Goal: Navigation & Orientation: Find specific page/section

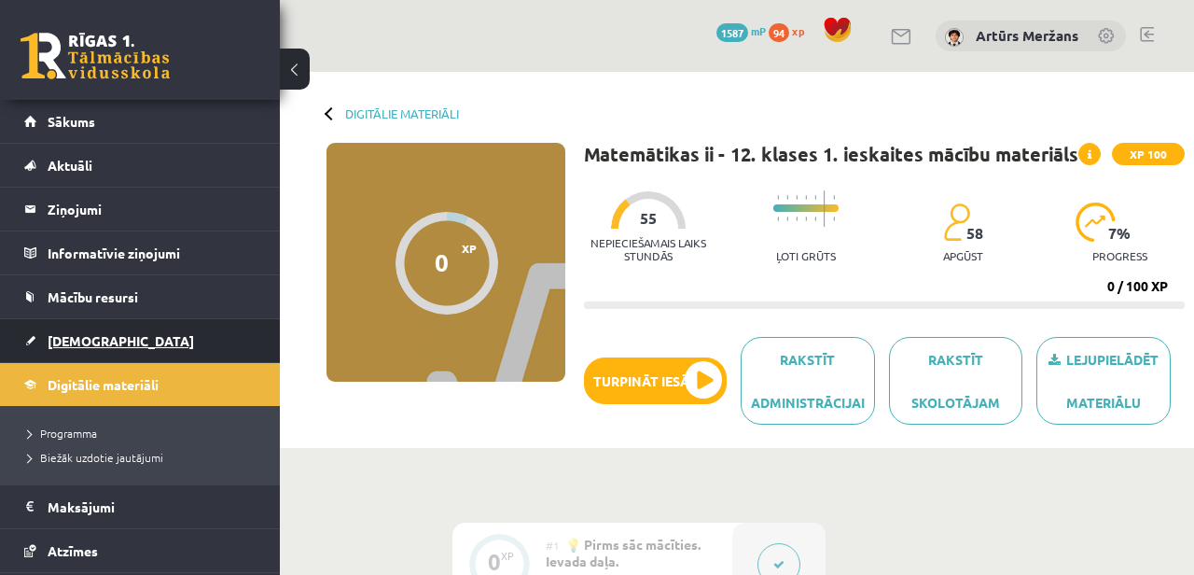
scroll to position [57, 0]
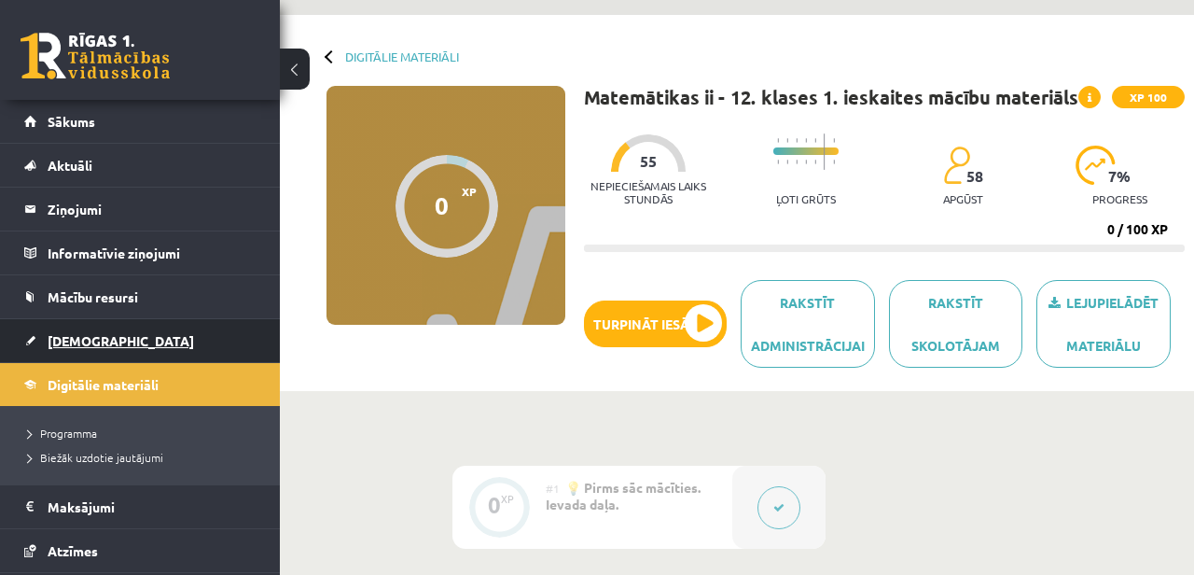
click at [132, 361] on link "[DEMOGRAPHIC_DATA]" at bounding box center [140, 340] width 232 height 43
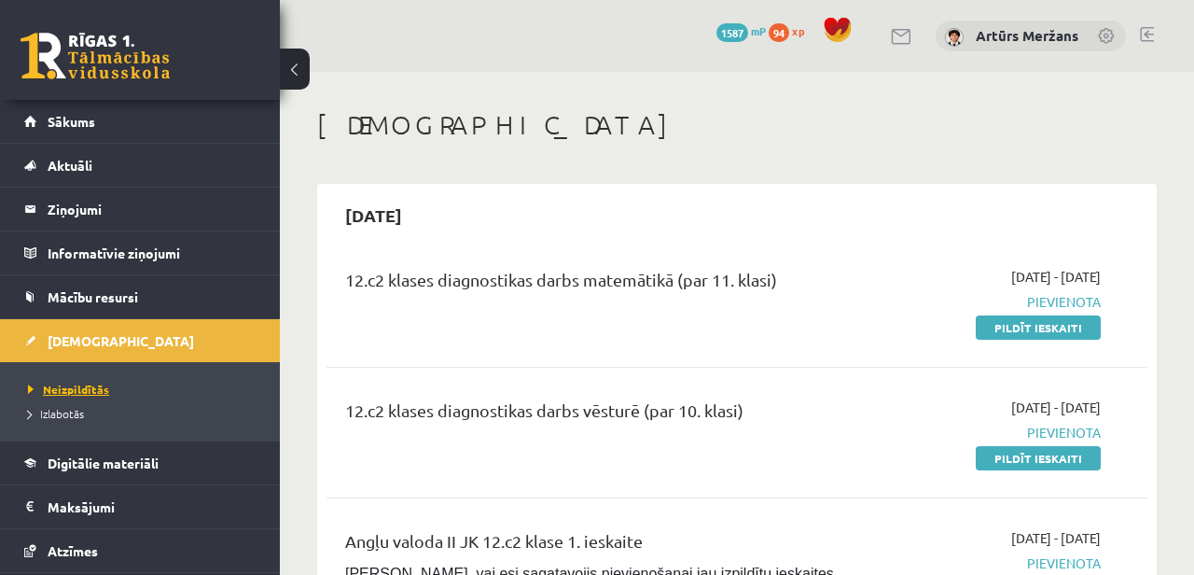
click at [88, 382] on span "Neizpildītās" at bounding box center [68, 389] width 81 height 15
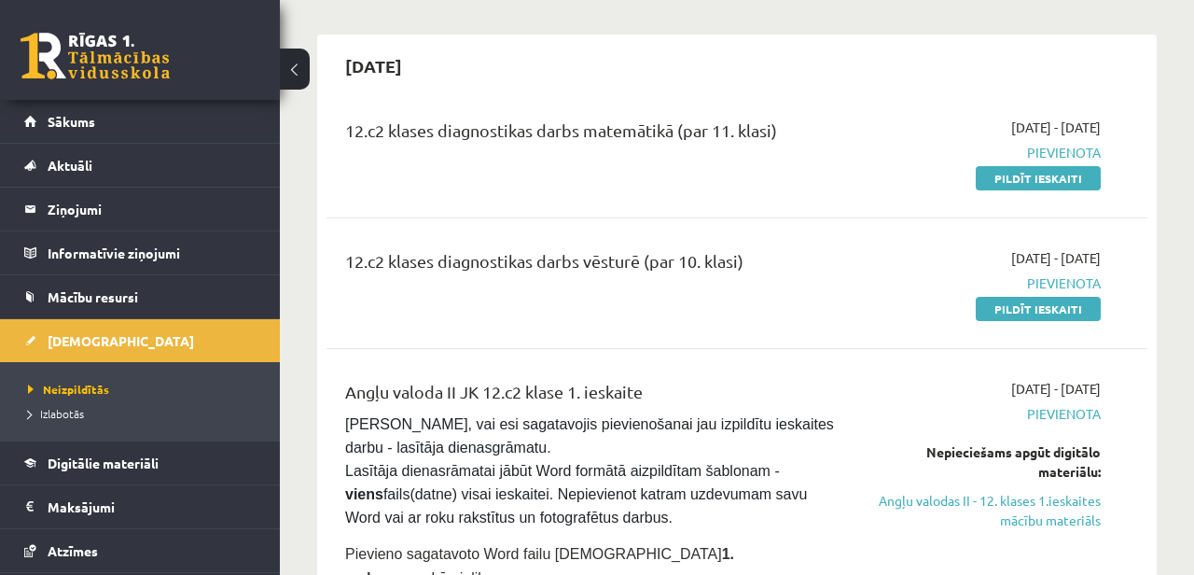
scroll to position [165, 0]
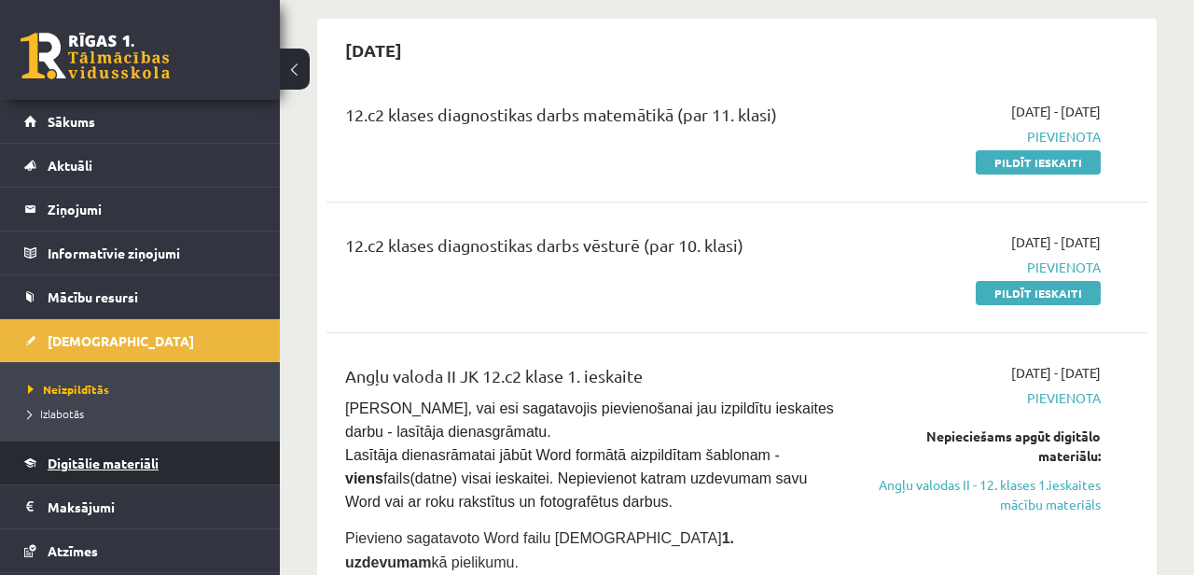
click at [105, 466] on span "Digitālie materiāli" at bounding box center [103, 462] width 111 height 17
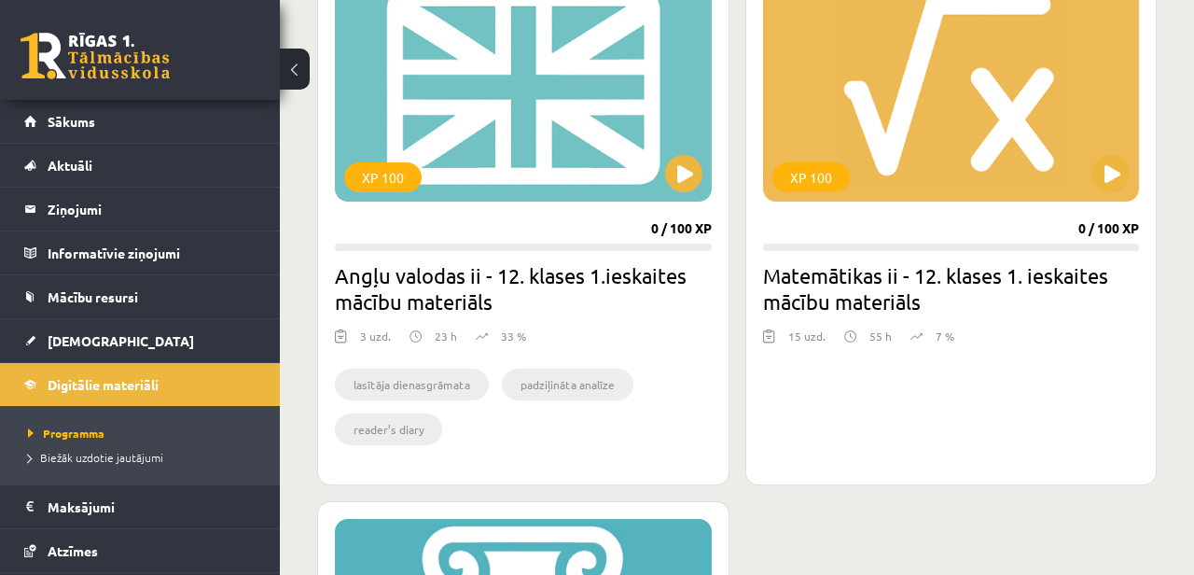
scroll to position [579, 0]
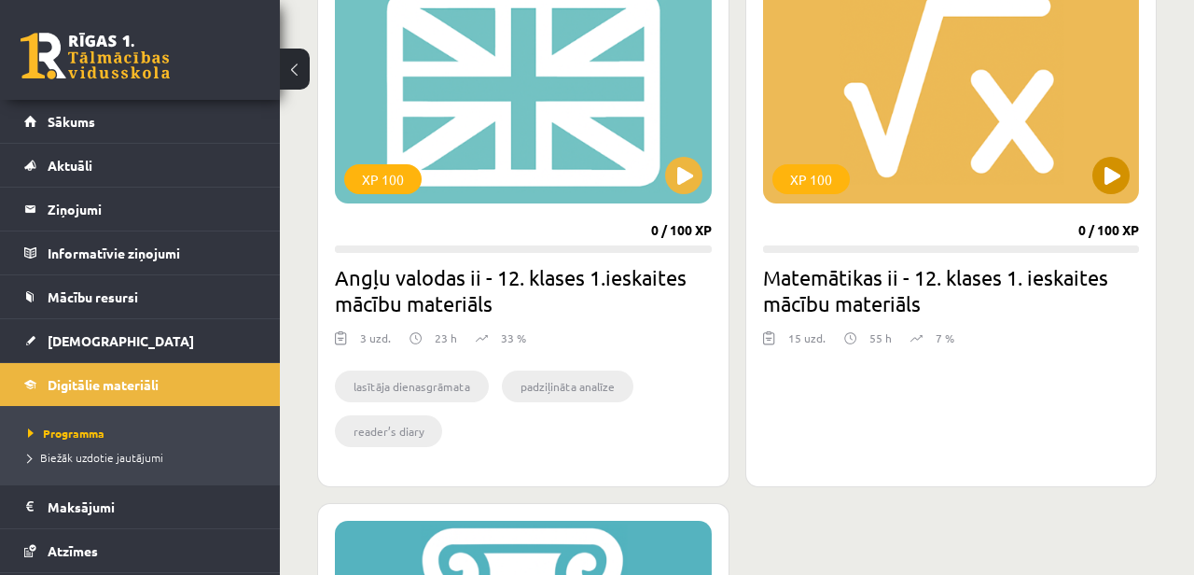
click at [1050, 98] on div "XP 100" at bounding box center [951, 86] width 377 height 233
